Goal: Navigation & Orientation: Find specific page/section

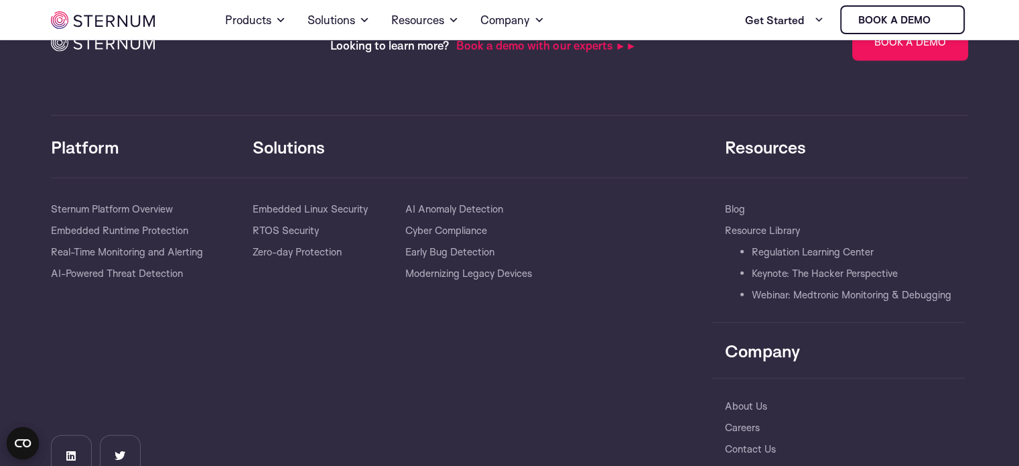
scroll to position [3033, 0]
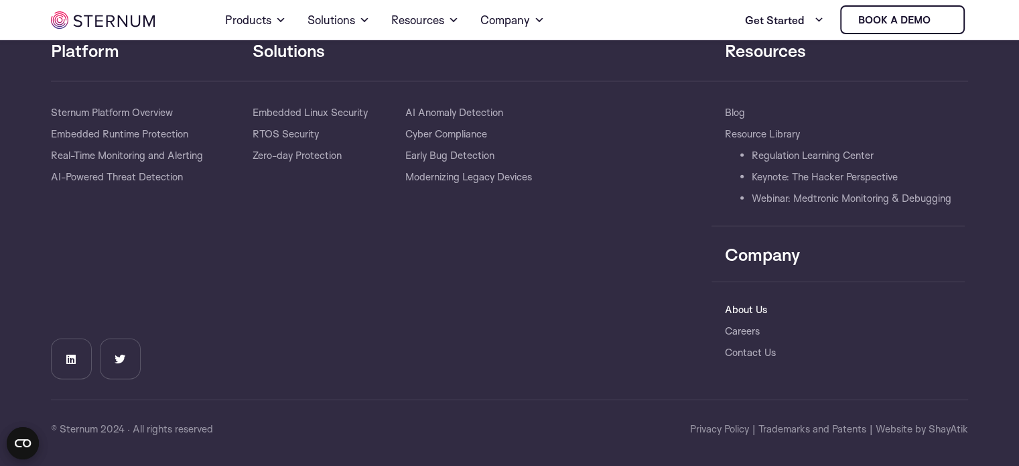
click at [725, 307] on link "About Us" at bounding box center [746, 309] width 42 height 21
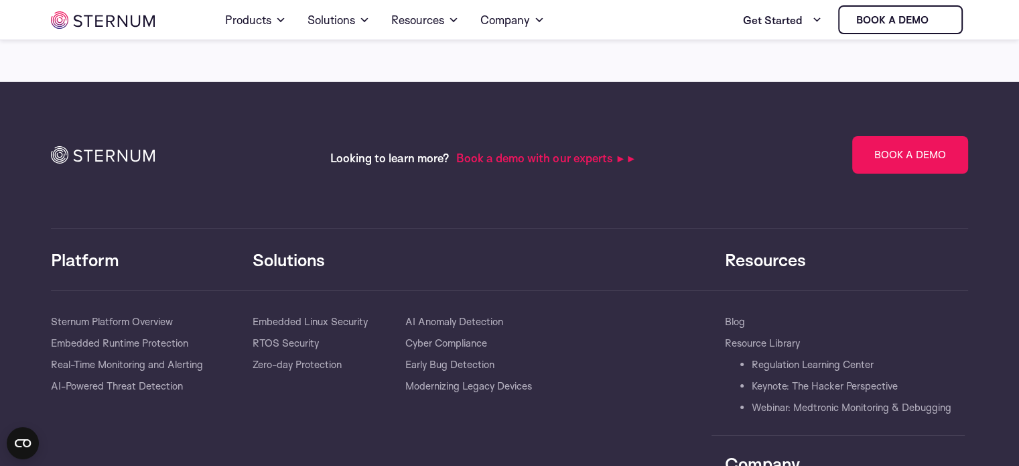
scroll to position [4981, 0]
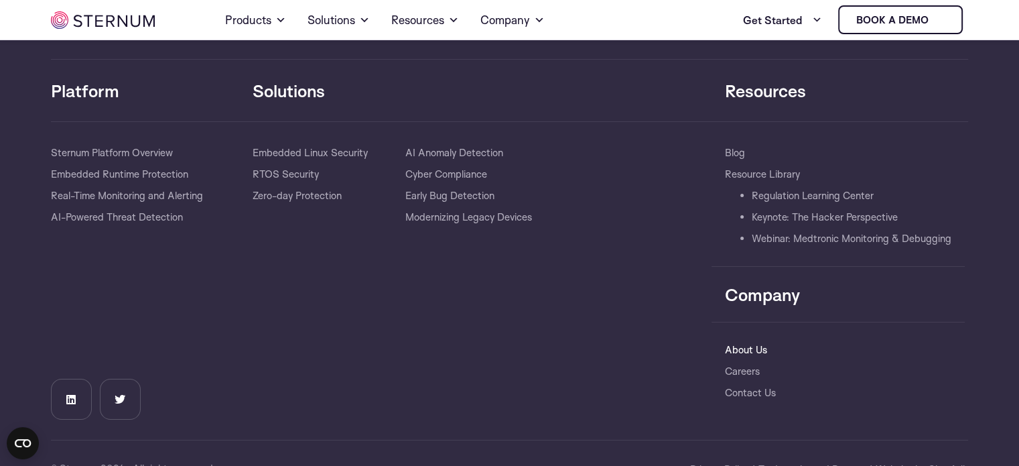
click at [742, 339] on link "About Us" at bounding box center [746, 349] width 42 height 21
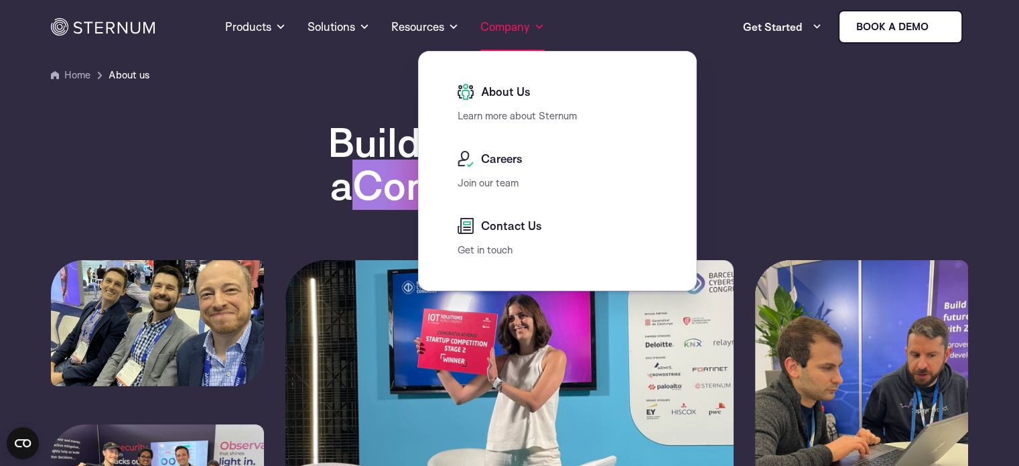
click at [536, 27] on span at bounding box center [539, 27] width 11 height 16
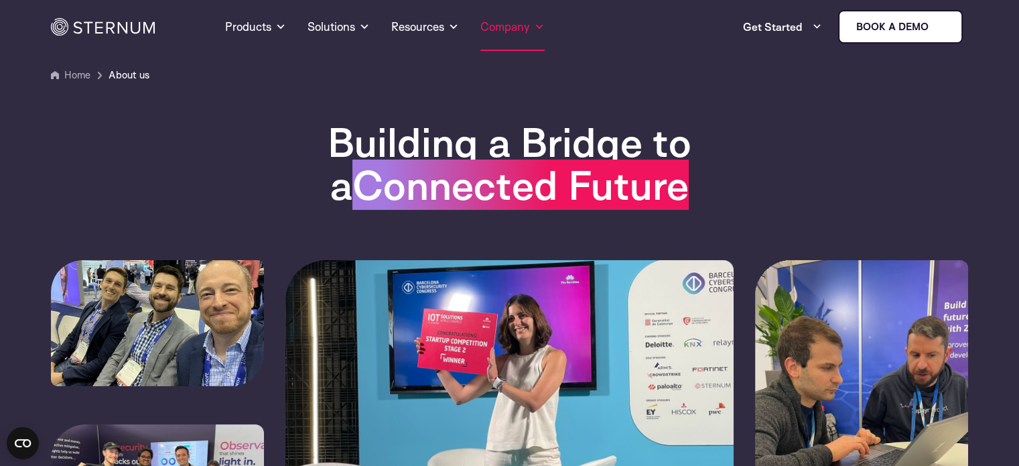
click at [541, 31] on span at bounding box center [539, 27] width 11 height 16
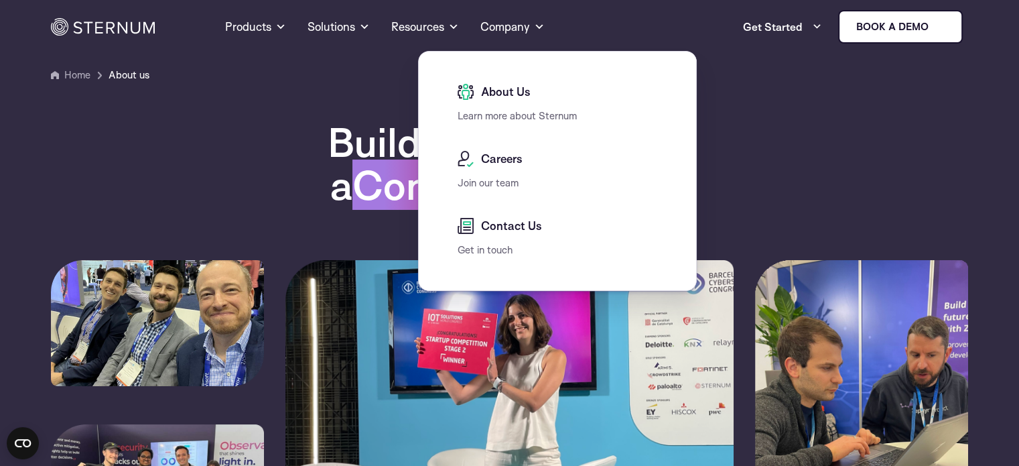
click at [509, 237] on div "Contact Us" at bounding box center [561, 230] width 206 height 24
click at [503, 226] on span "Contact Us" at bounding box center [510, 226] width 64 height 16
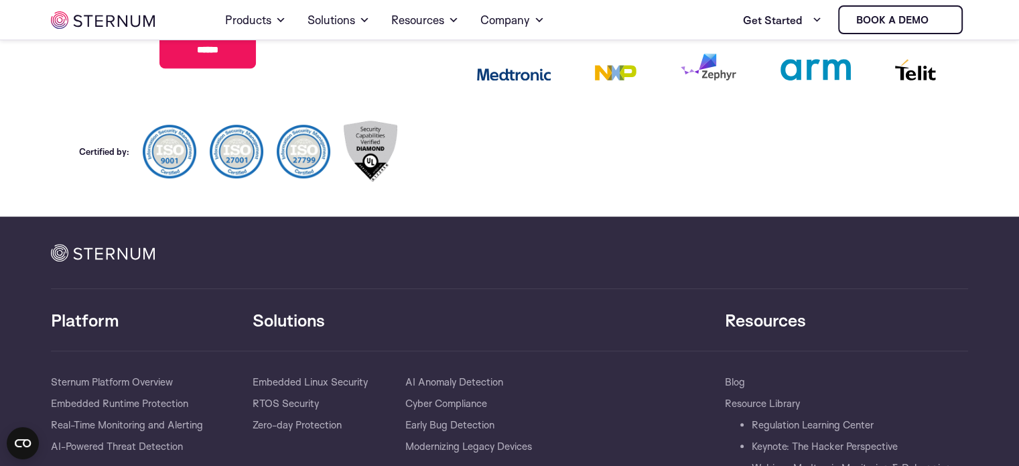
scroll to position [855, 0]
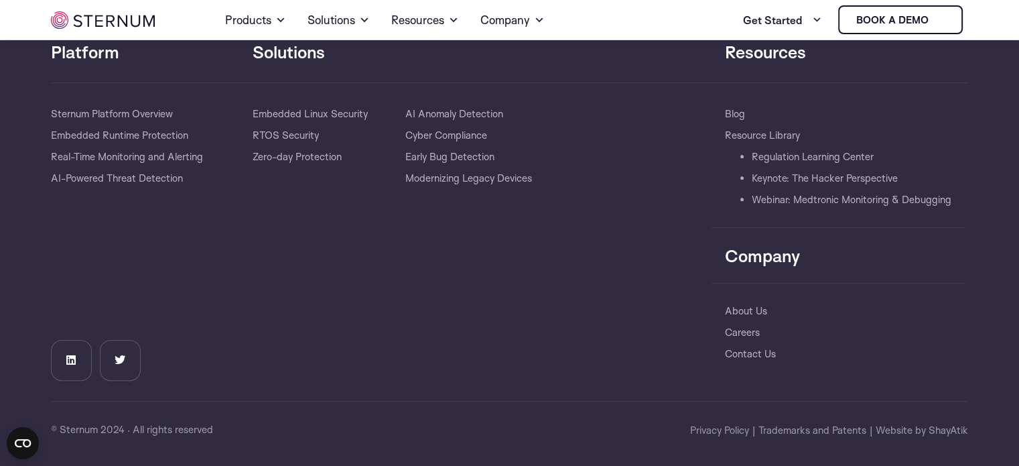
click at [719, 429] on span "Privacy Policy" at bounding box center [719, 430] width 59 height 16
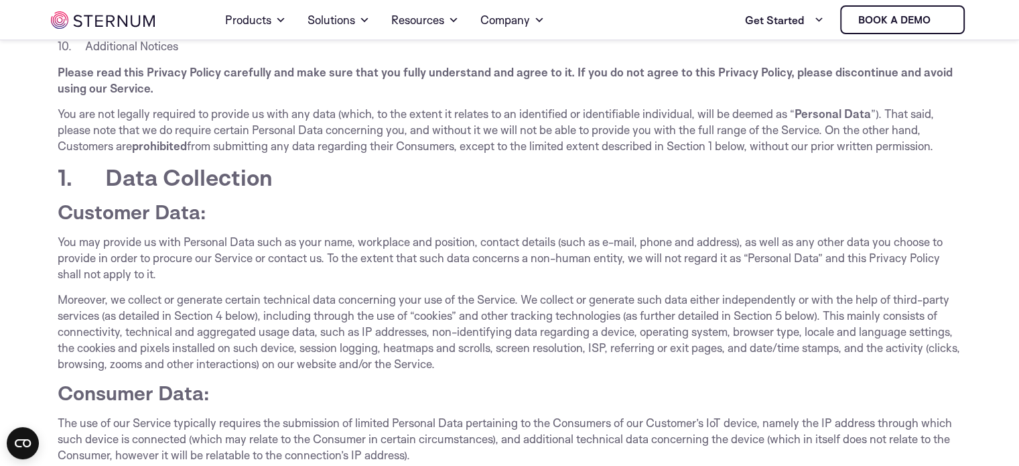
scroll to position [402, 0]
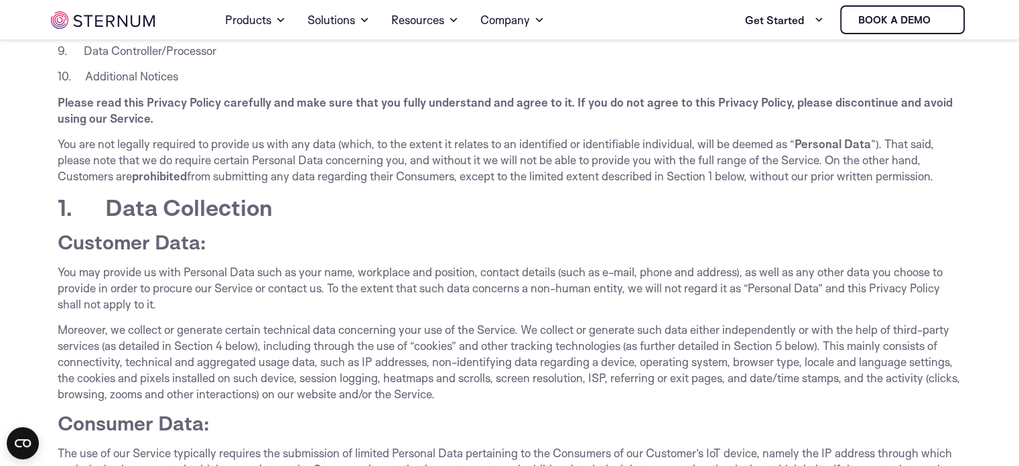
click at [118, 18] on img at bounding box center [103, 19] width 104 height 17
